Goal: Register for event/course

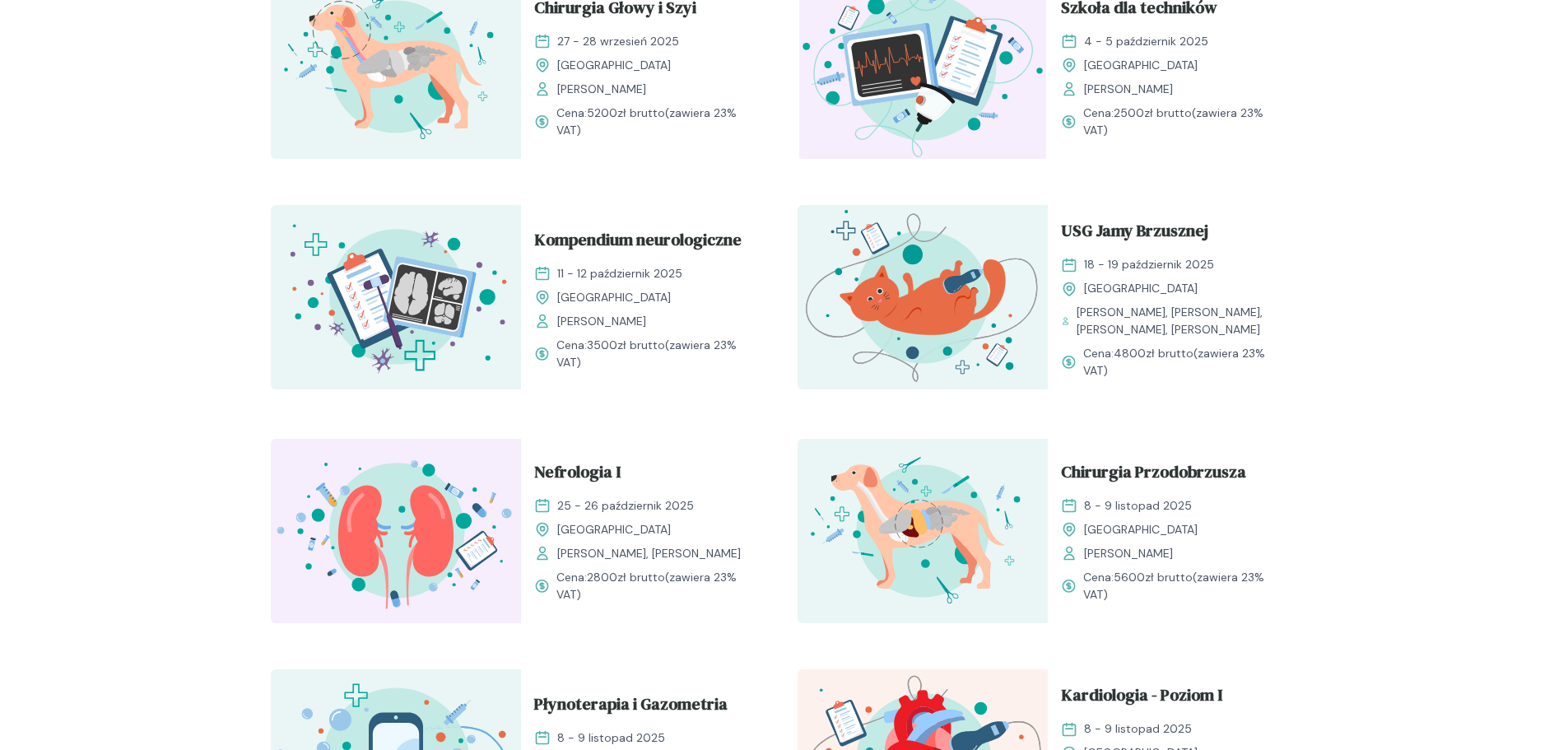
scroll to position [476, 0]
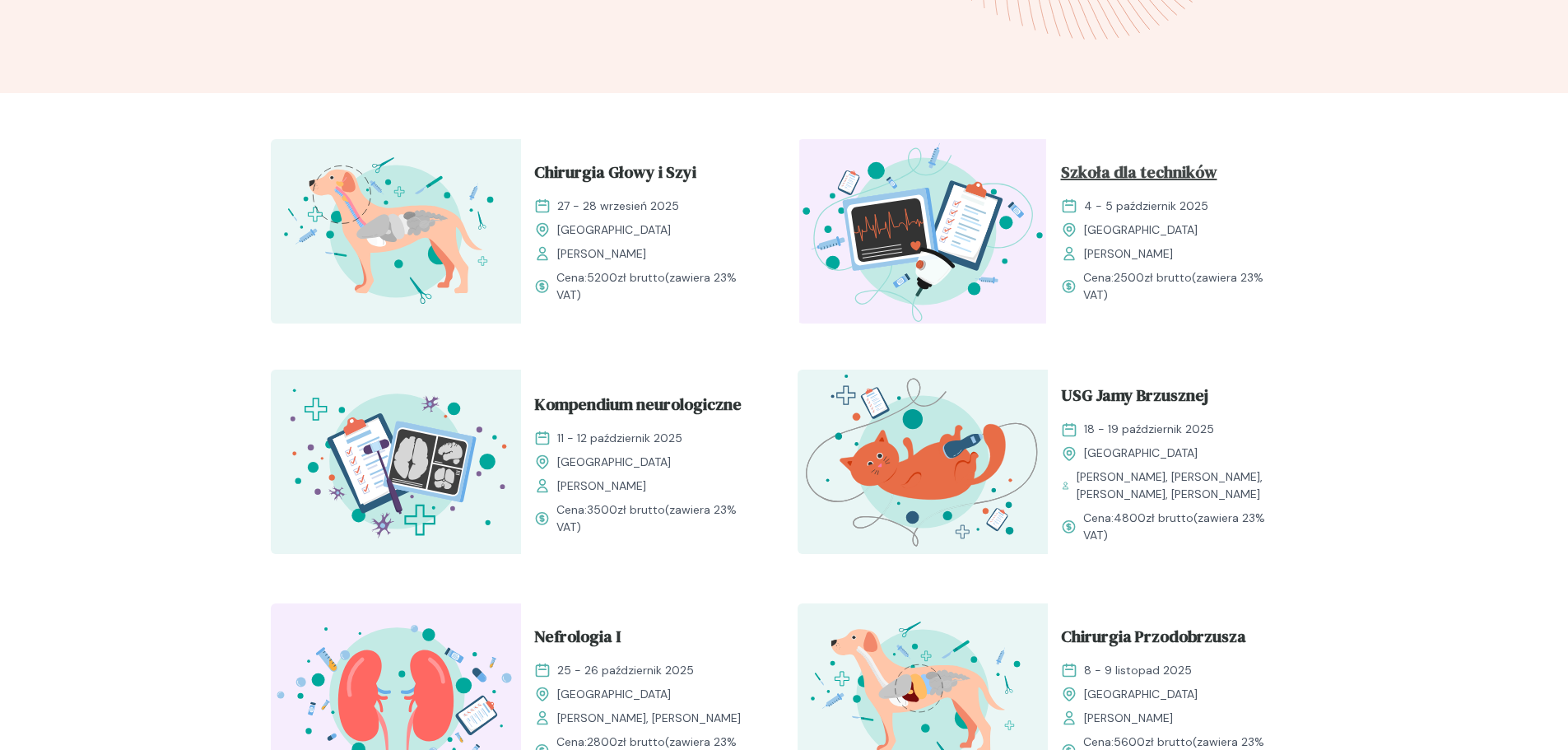
click at [1117, 169] on span "Szkoła dla techników" at bounding box center [1139, 176] width 156 height 32
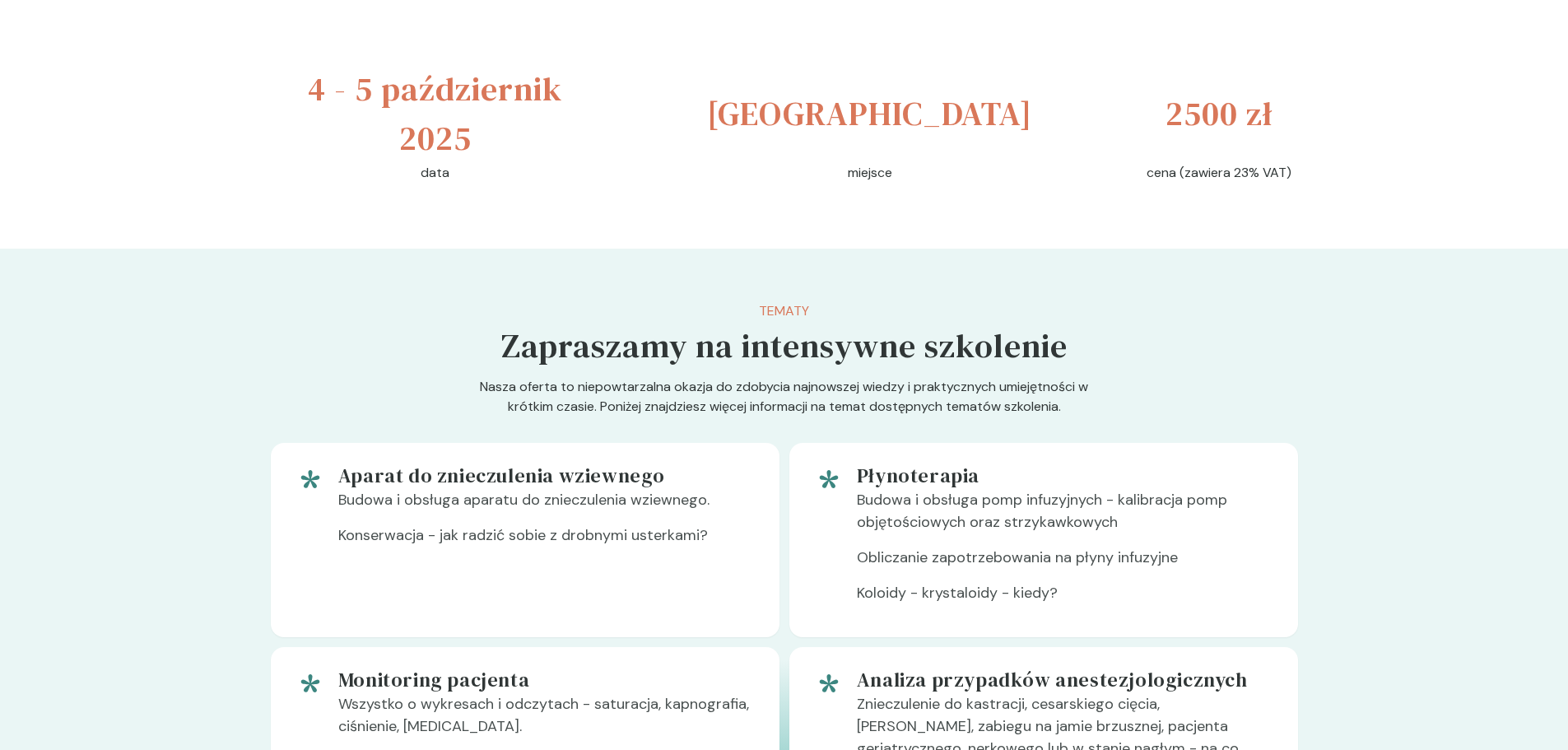
scroll to position [659, 0]
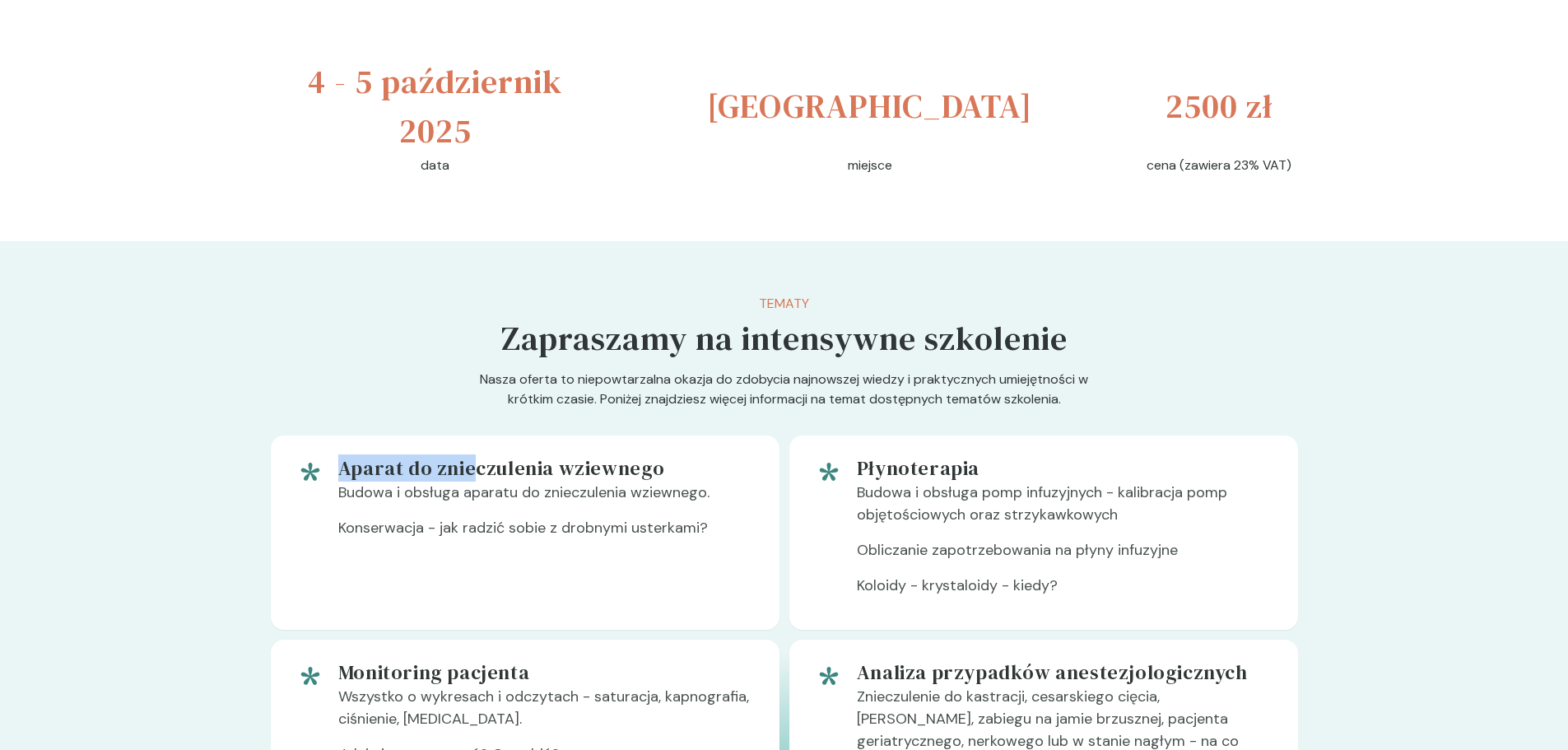
drag, startPoint x: 324, startPoint y: 465, endPoint x: 476, endPoint y: 478, distance: 152.6
click at [476, 478] on div "Aparat do znieczulenia wziewnego Budowa i obsługa aparatu do znieczulenia wziew…" at bounding box center [524, 532] width 509 height 194
click at [431, 503] on p "Budowa i obsługa aparatu do znieczulenia wziewnego." at bounding box center [546, 499] width 415 height 35
drag, startPoint x: 379, startPoint y: 493, endPoint x: 676, endPoint y: 487, distance: 297.1
click at [676, 487] on p "Budowa i obsługa aparatu do znieczulenia wziewnego." at bounding box center [546, 499] width 415 height 35
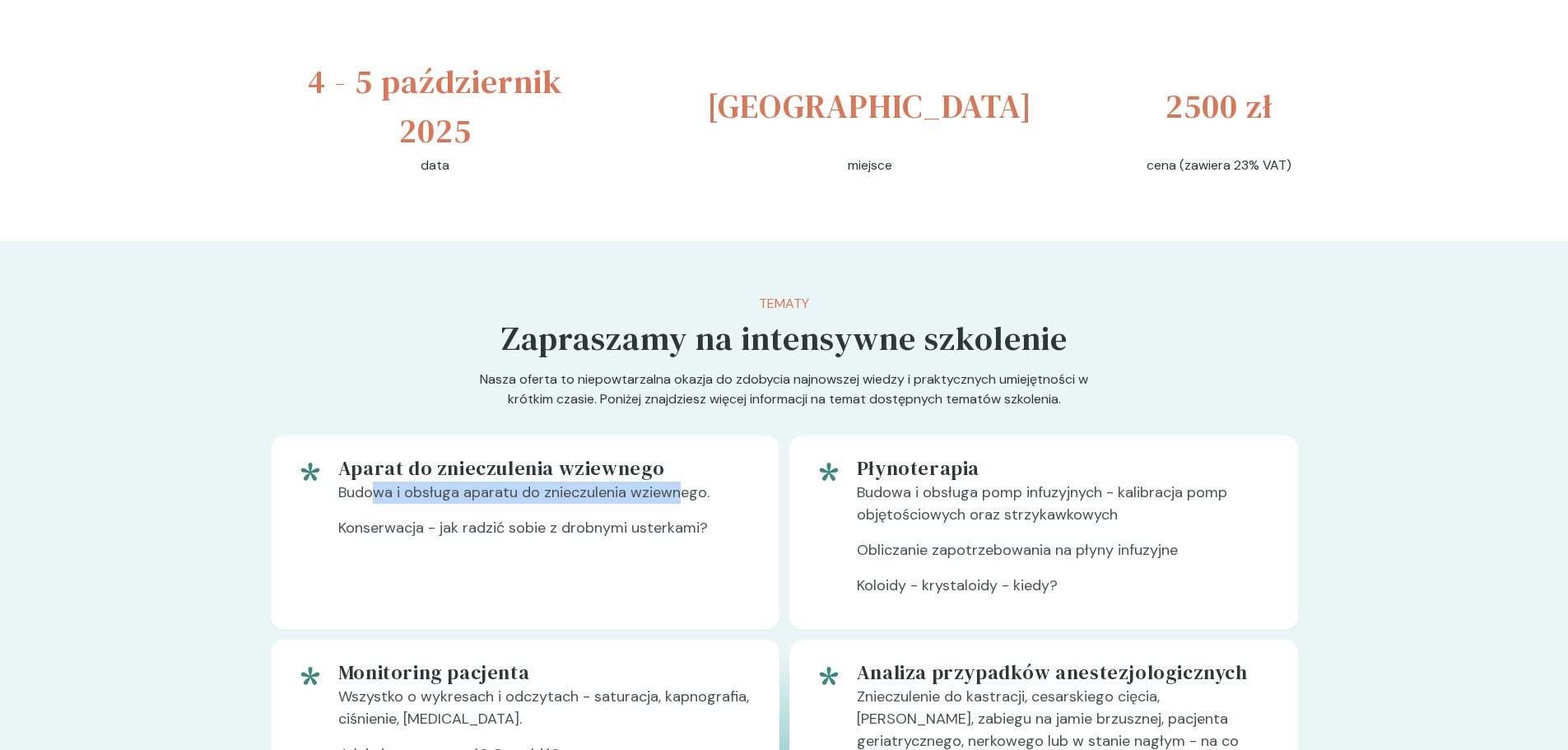
click at [645, 506] on p "Budowa i obsługa aparatu do znieczulenia wziewnego." at bounding box center [546, 499] width 415 height 35
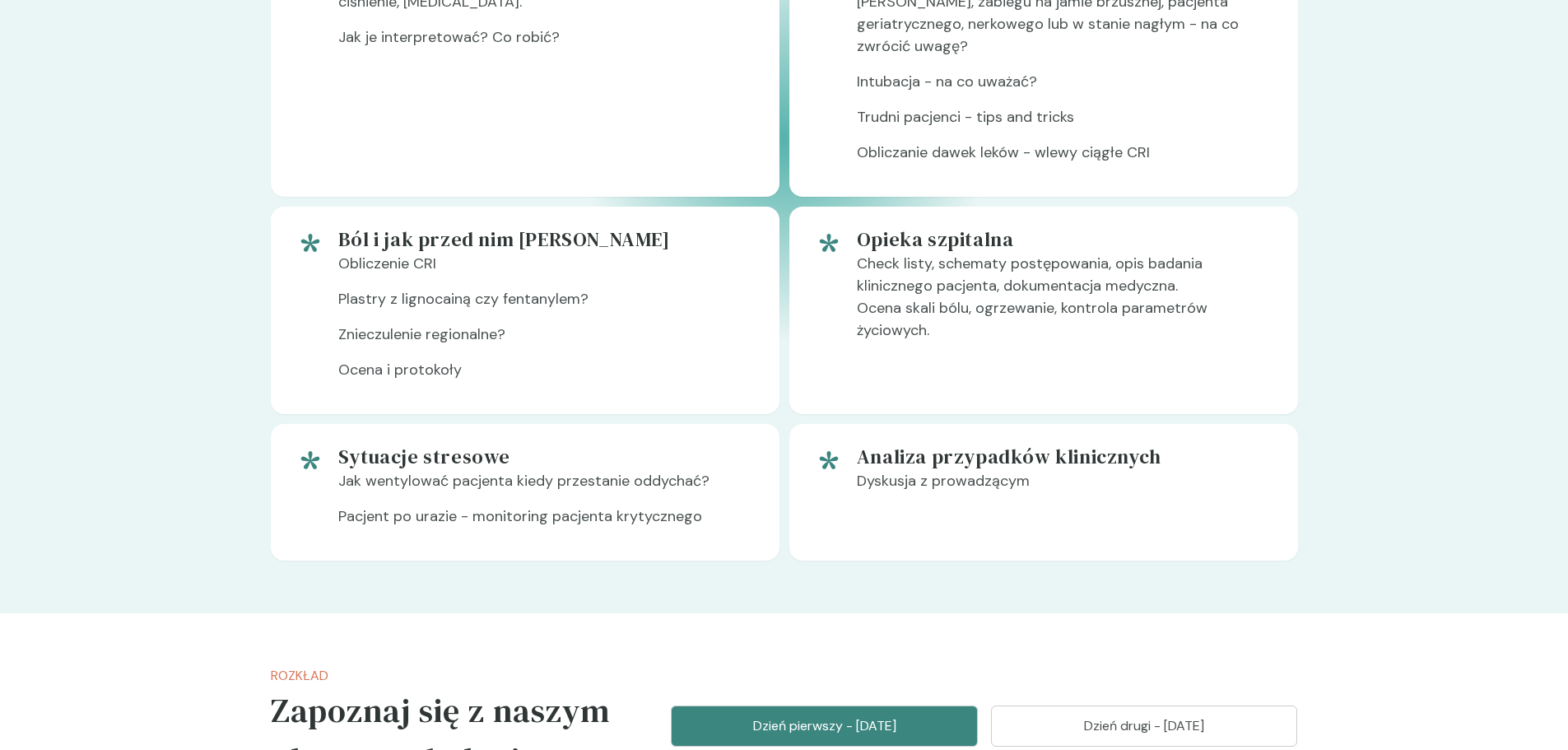
scroll to position [1399, 0]
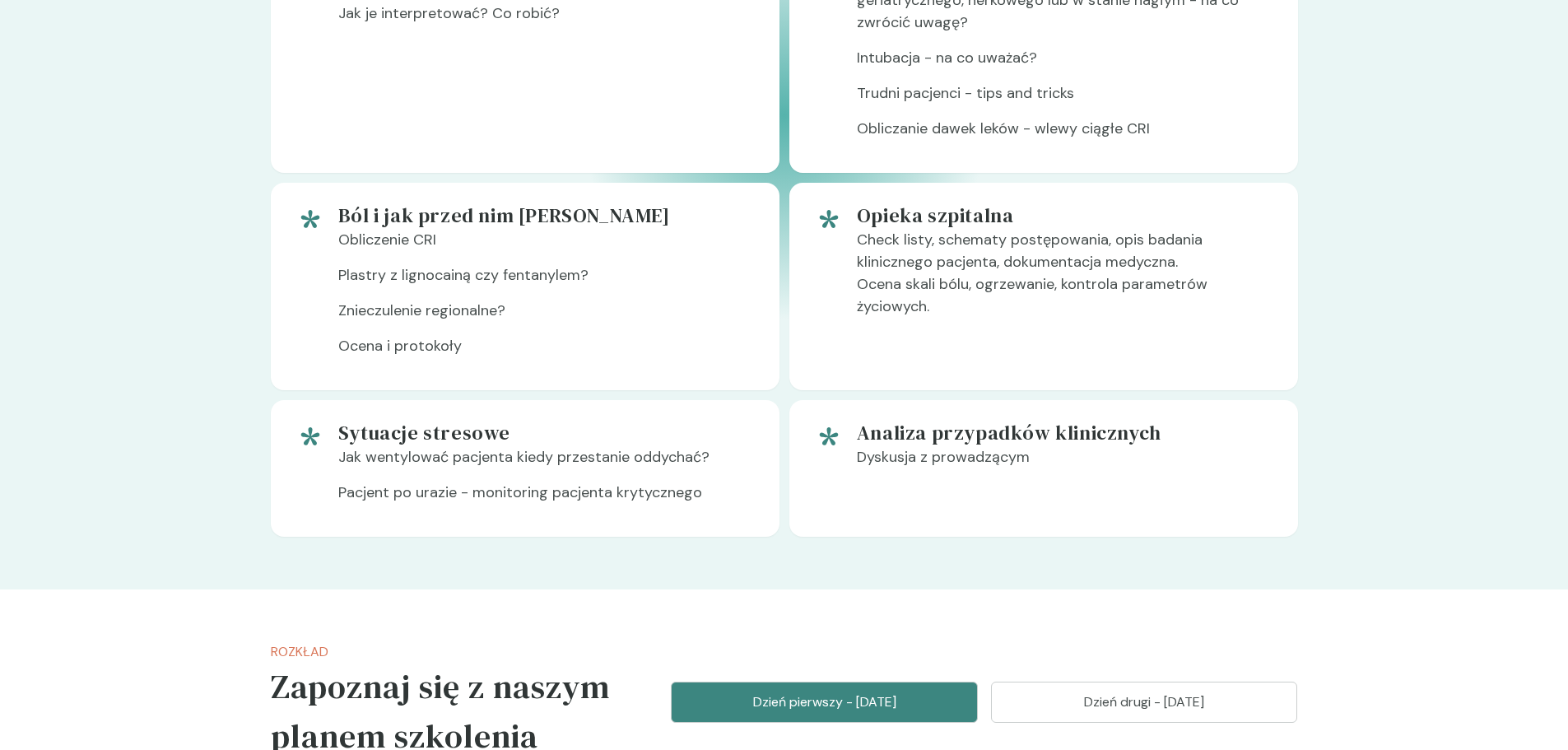
click at [359, 446] on p "Jak wentylować pacjenta kiedy przestanie oddychać?" at bounding box center [546, 464] width 415 height 35
click at [486, 446] on p "Jak wentylować pacjenta kiedy przestanie oddychać?" at bounding box center [546, 464] width 415 height 35
drag, startPoint x: 408, startPoint y: 443, endPoint x: 633, endPoint y: 447, distance: 225.0
click at [633, 447] on p "Jak wentylować pacjenta kiedy przestanie oddychać?" at bounding box center [546, 464] width 415 height 35
click at [379, 498] on div "Sytuacje stresowe Jak wentylować pacjenta kiedy przestanie oddychać? Pacjent po…" at bounding box center [524, 468] width 509 height 137
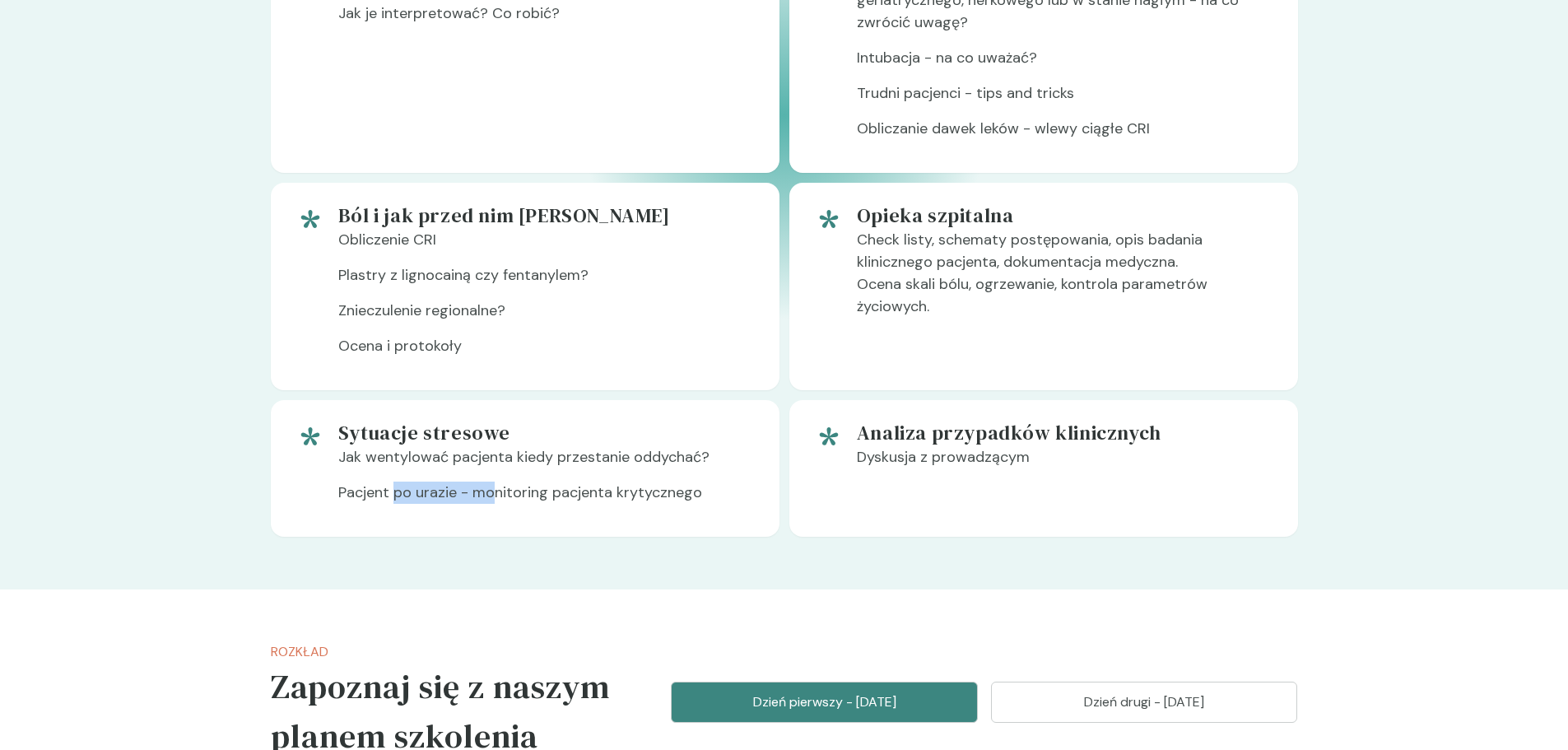
drag, startPoint x: 435, startPoint y: 483, endPoint x: 512, endPoint y: 486, distance: 77.1
click at [502, 486] on p "Pacjent po urazie - monitoring pacjenta krytycznego" at bounding box center [546, 499] width 415 height 35
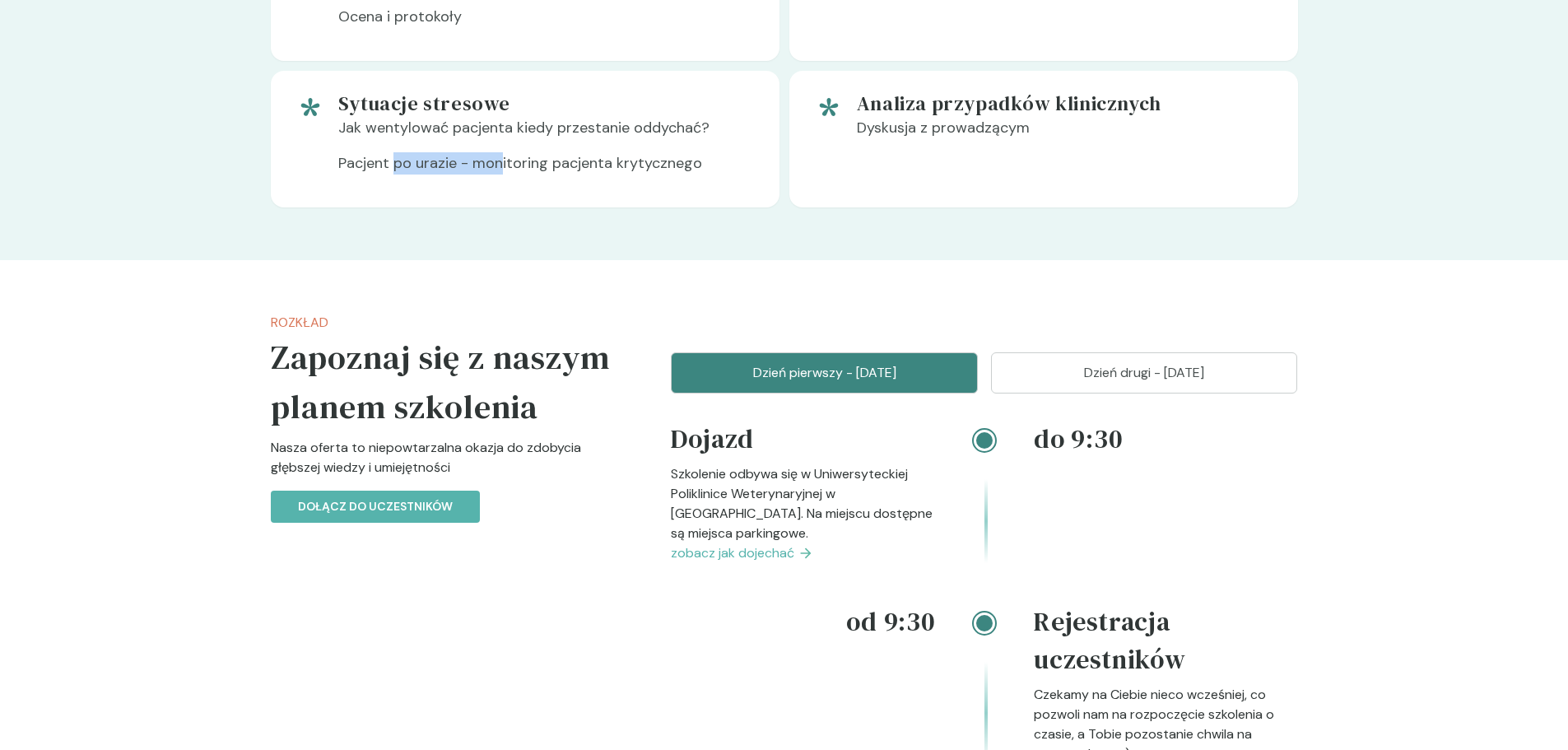
scroll to position [1811, 0]
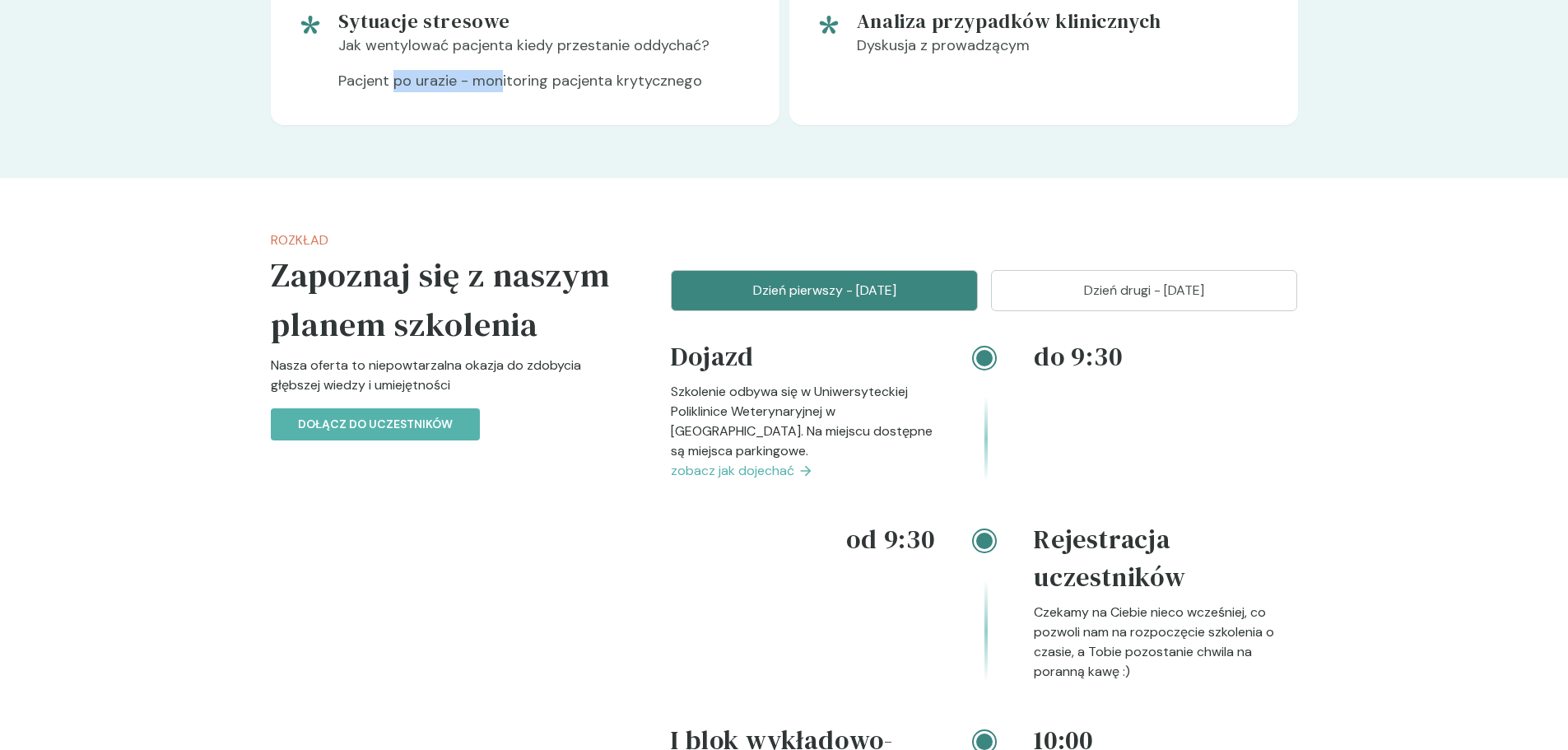
click at [749, 461] on span "zobacz jak dojechać" at bounding box center [733, 471] width 124 height 19
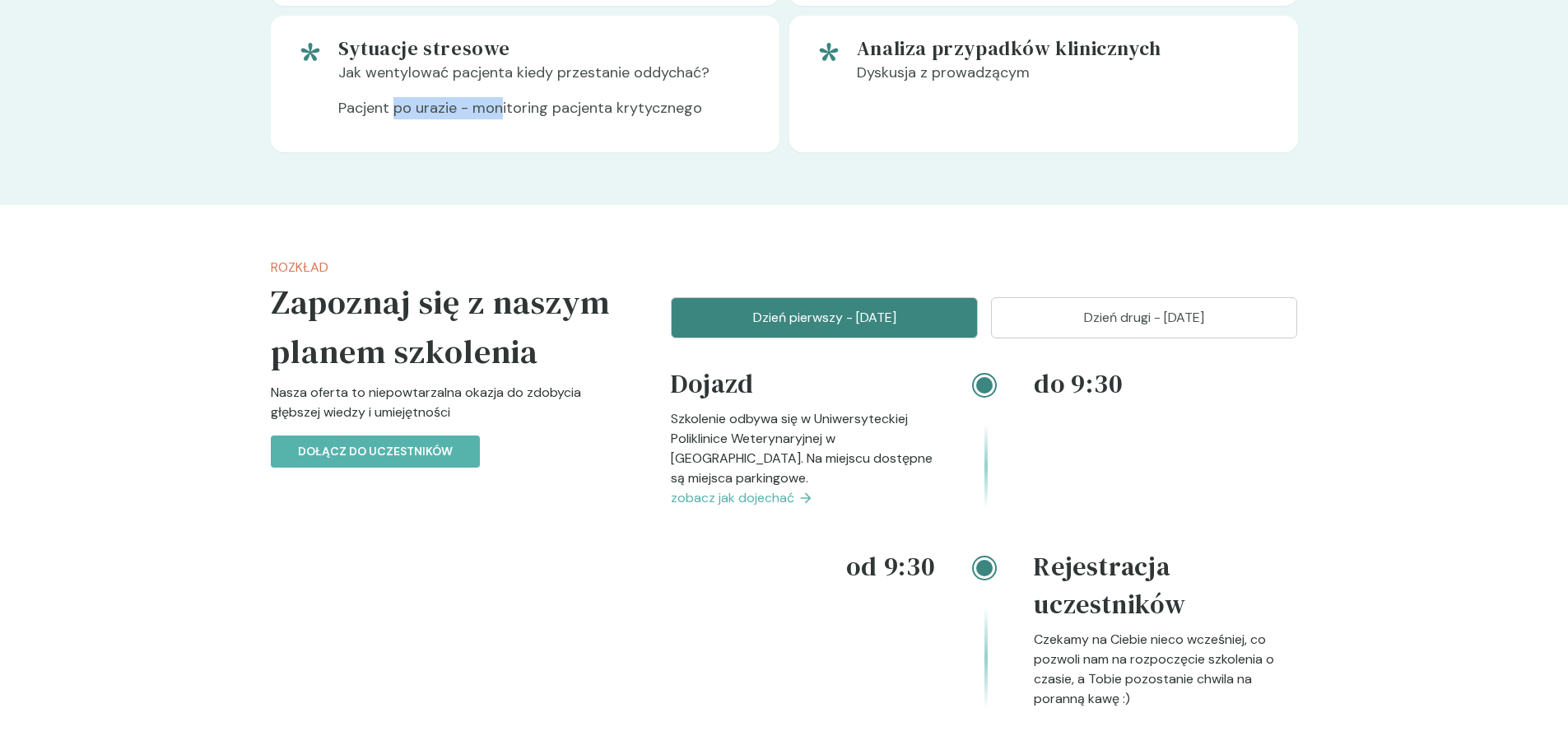
scroll to position [1873, 0]
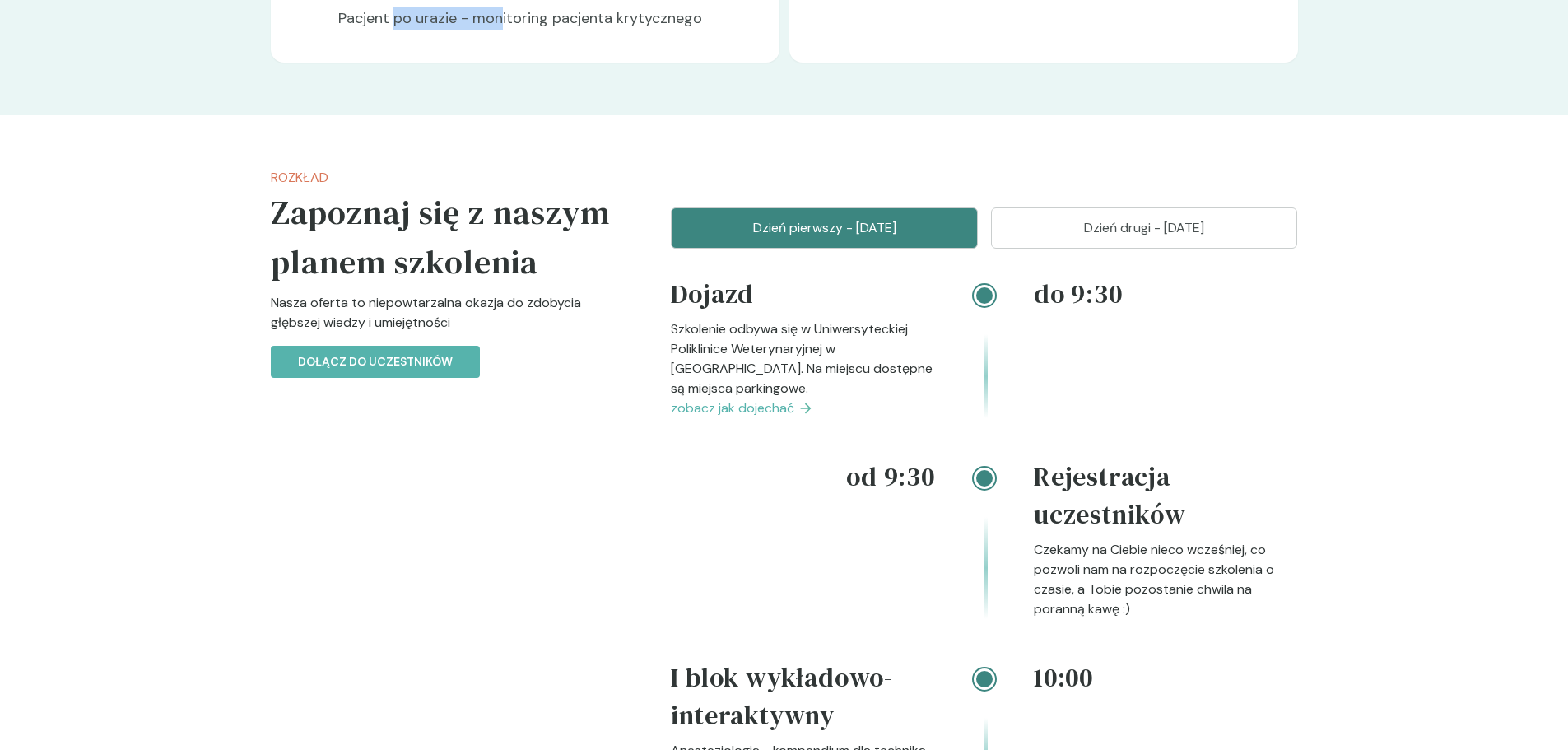
click at [1166, 218] on p "Dzień drugi - [DATE]" at bounding box center [1145, 227] width 266 height 19
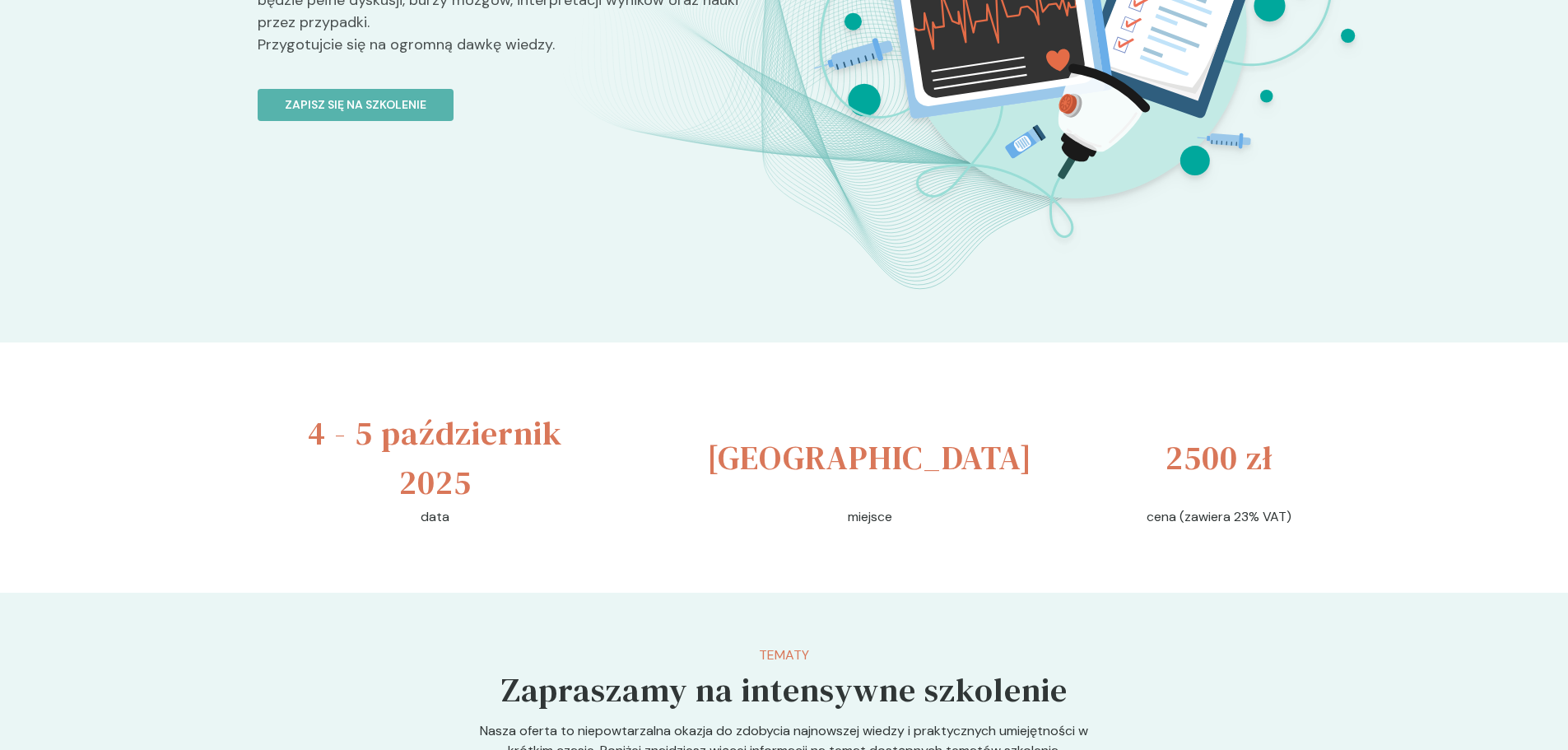
scroll to position [145, 0]
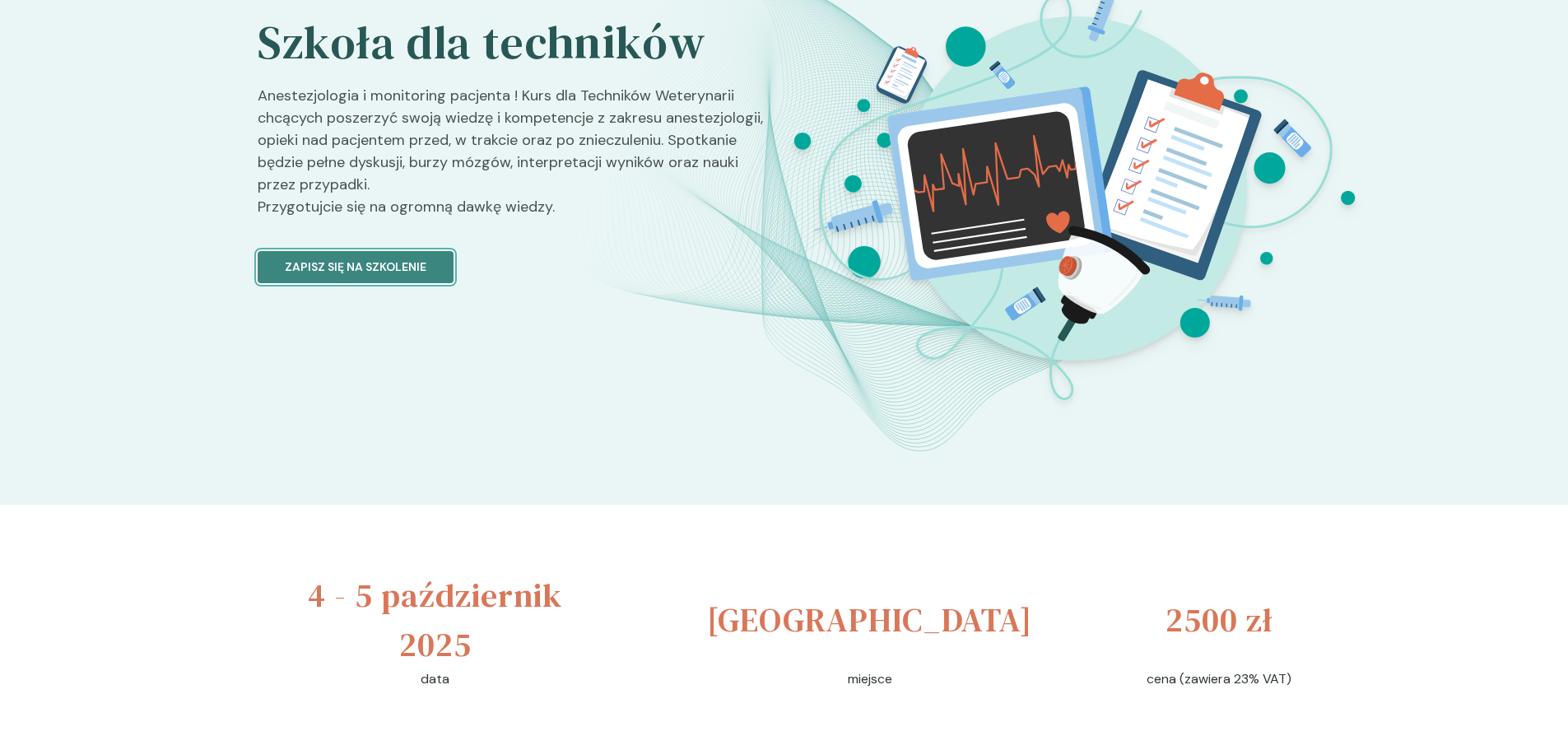
click at [424, 270] on button "Zapisz się na szkolenie" at bounding box center [355, 267] width 196 height 32
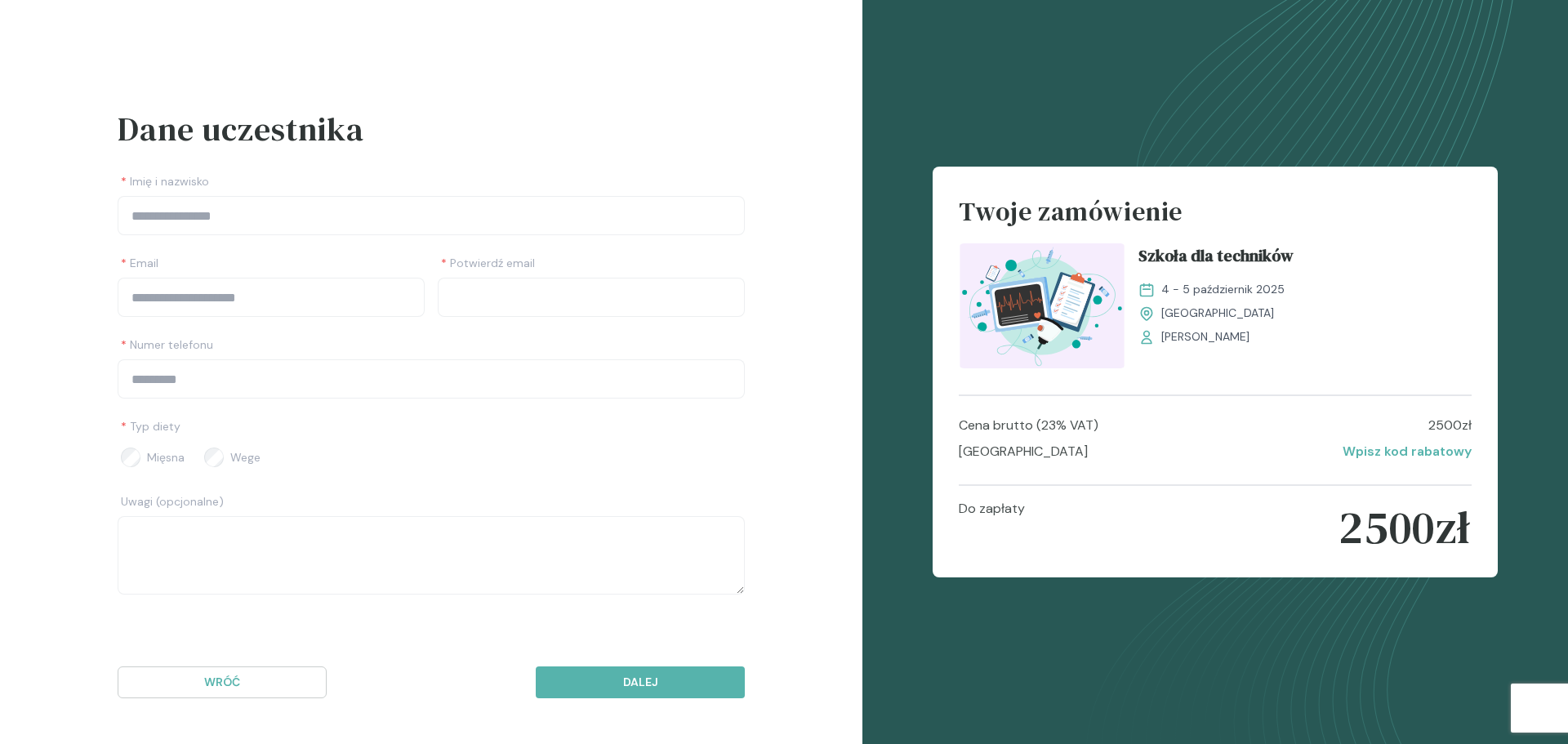
click at [481, 457] on div "Mięsna Wege" at bounding box center [431, 457] width 628 height 32
